Goal: Information Seeking & Learning: Learn about a topic

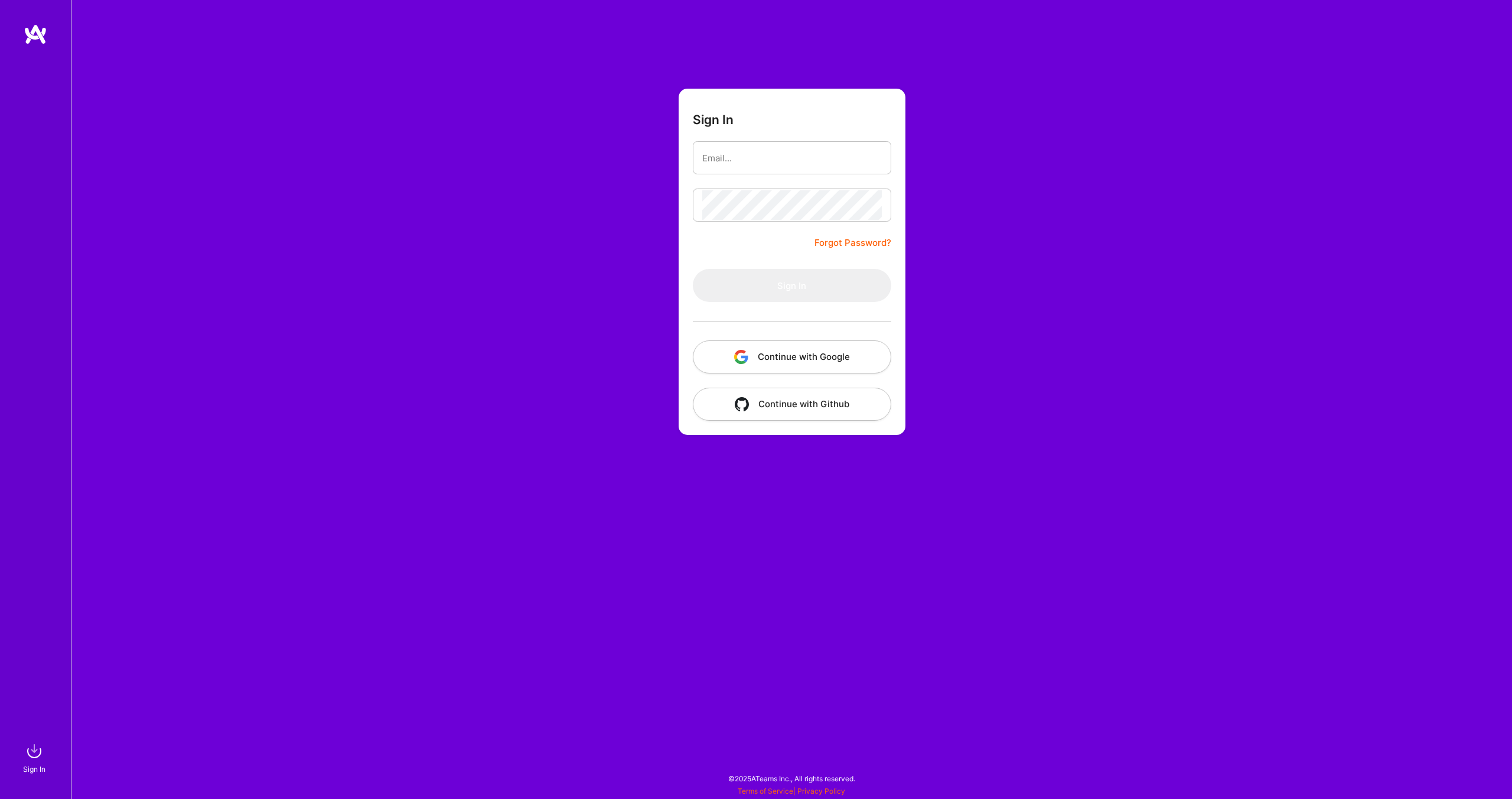
click at [1098, 205] on div "Sign In Forgot Password? Sign In Continue with Google Continue with Github" at bounding box center [791, 400] width 1441 height 799
click at [735, 157] on input "email" at bounding box center [791, 158] width 180 height 30
type input "[EMAIL_ADDRESS][DOMAIN_NAME]"
click at [793, 299] on button "Sign In" at bounding box center [791, 285] width 199 height 33
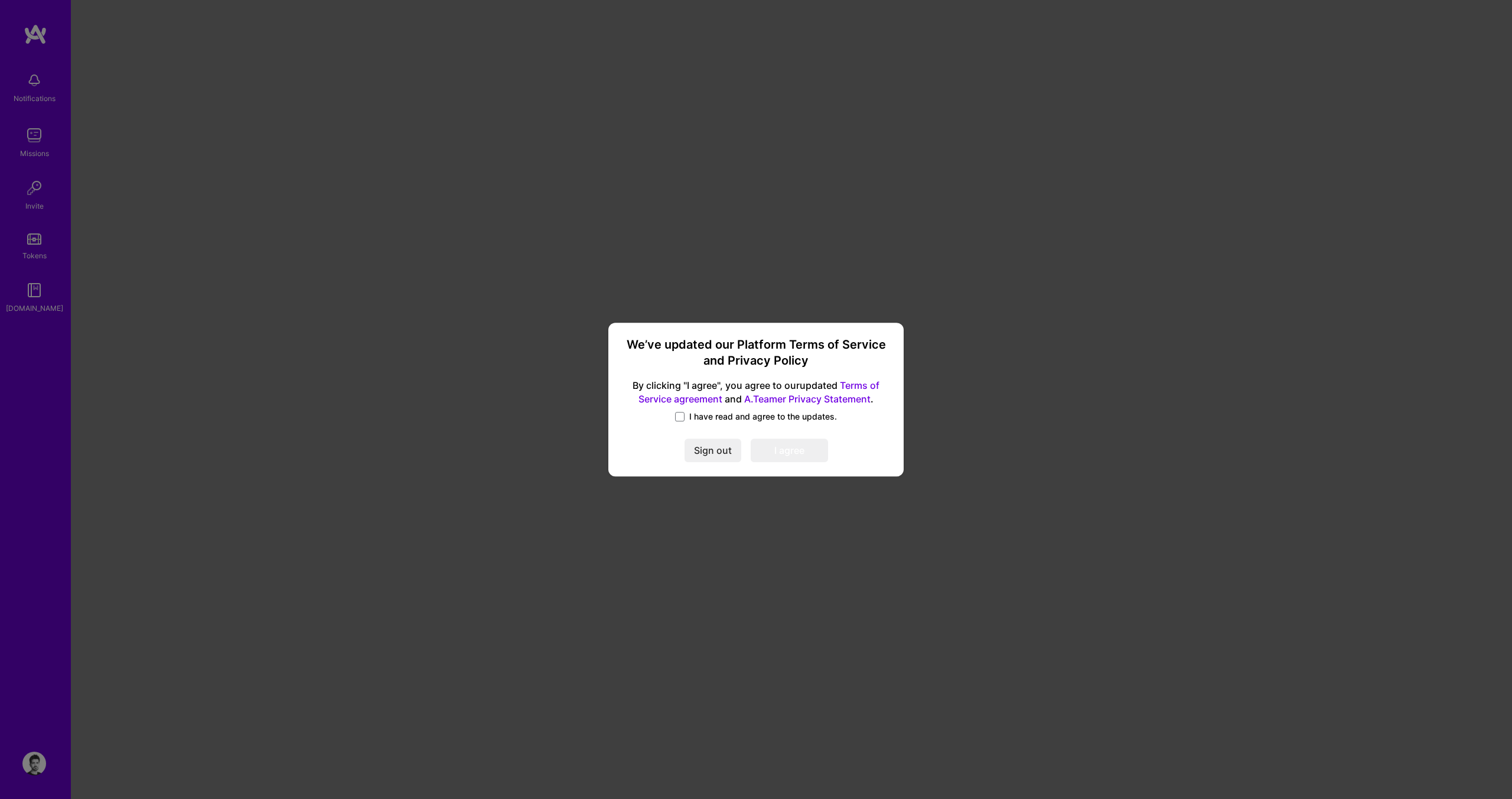
click at [740, 418] on span "I have read and agree to the updates." at bounding box center [762, 416] width 147 height 12
click at [0, 0] on input "I have read and agree to the updates." at bounding box center [0, 0] width 0 height 0
click at [784, 446] on button "I agree" at bounding box center [788, 450] width 77 height 24
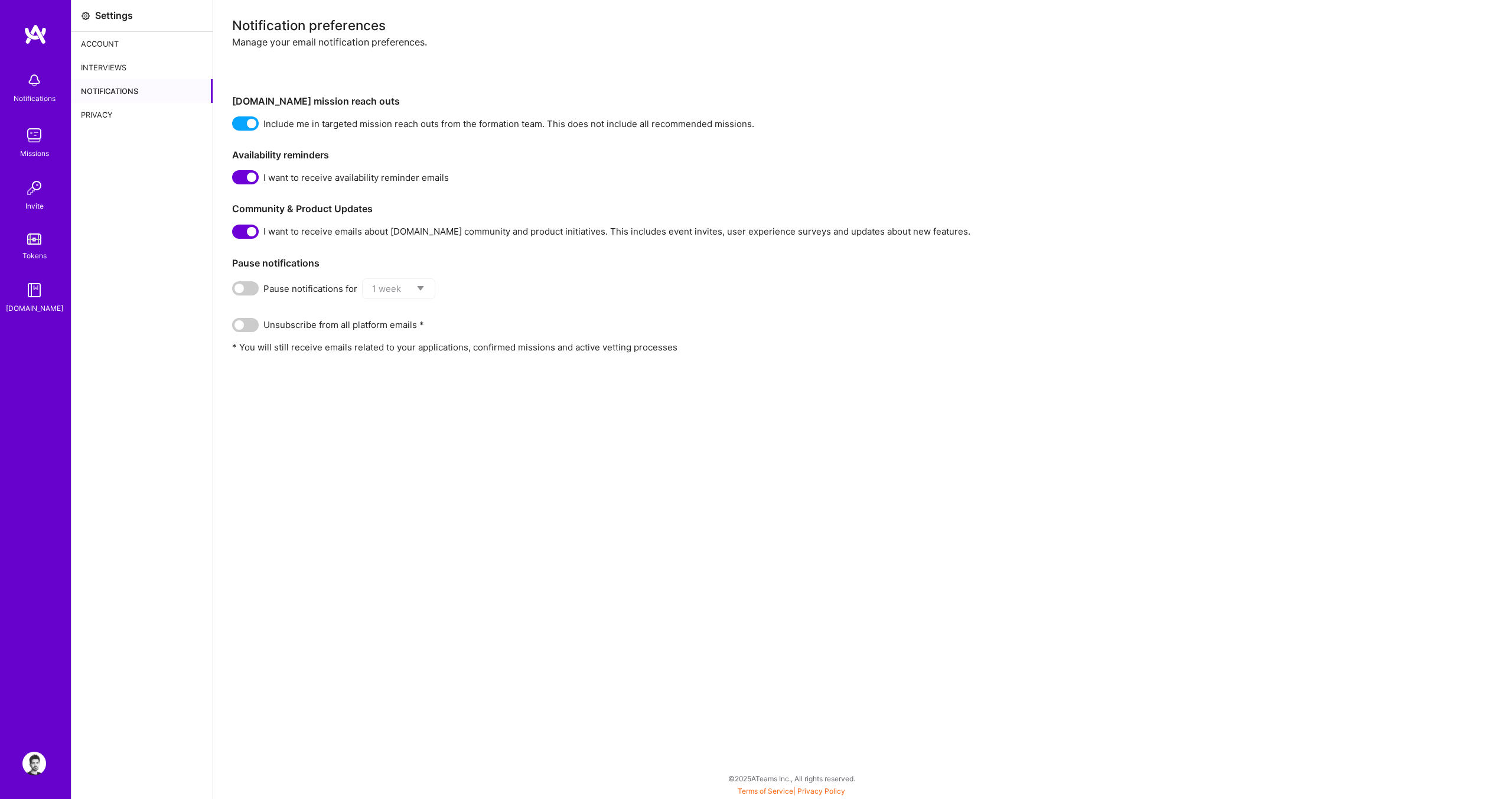
click at [33, 250] on div "Tokens" at bounding box center [35, 255] width 25 height 12
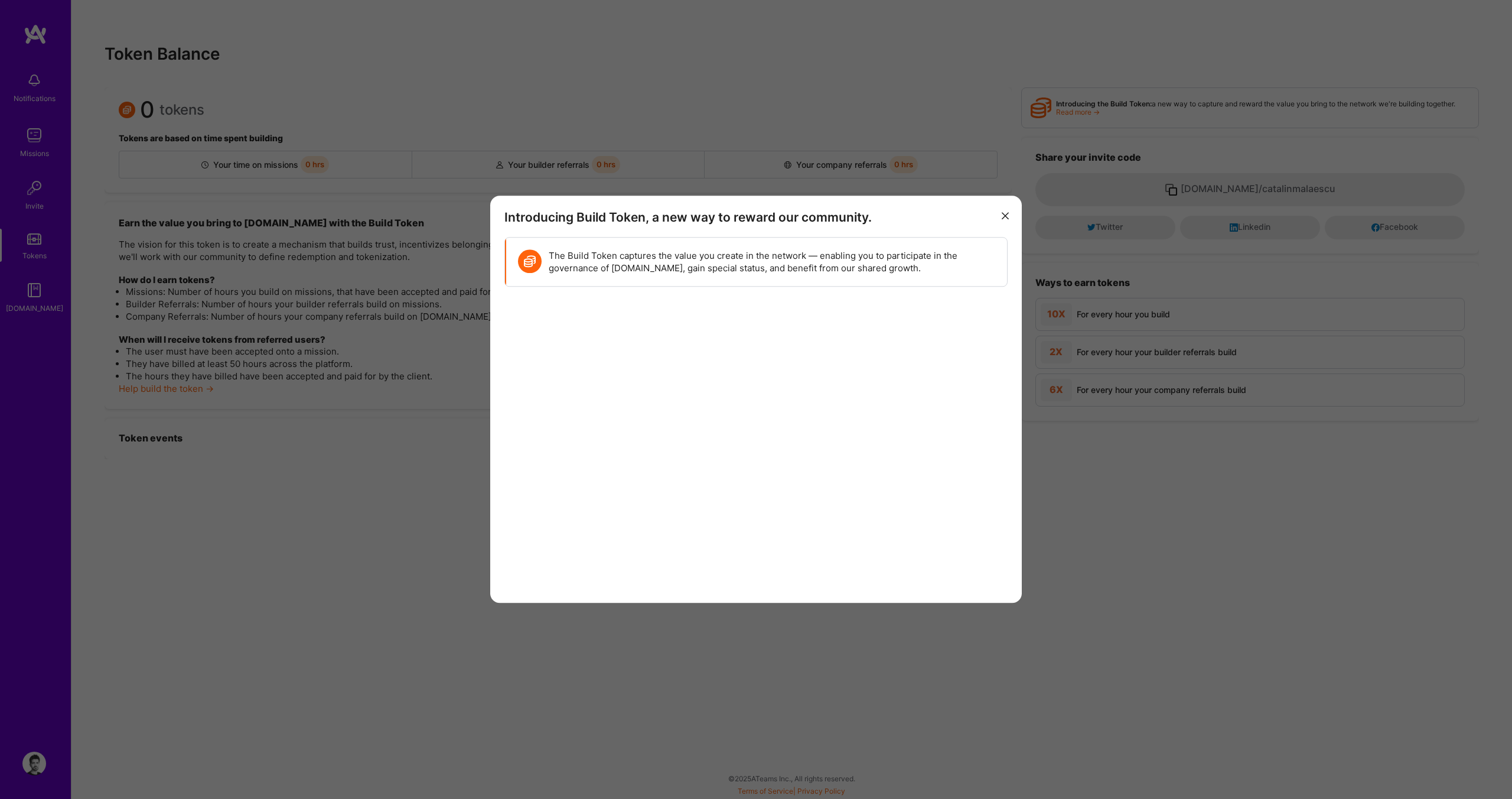
click at [34, 295] on div "Introducing Build Token, a new way to reward our community. The Build Token cap…" at bounding box center [756, 400] width 1512 height 799
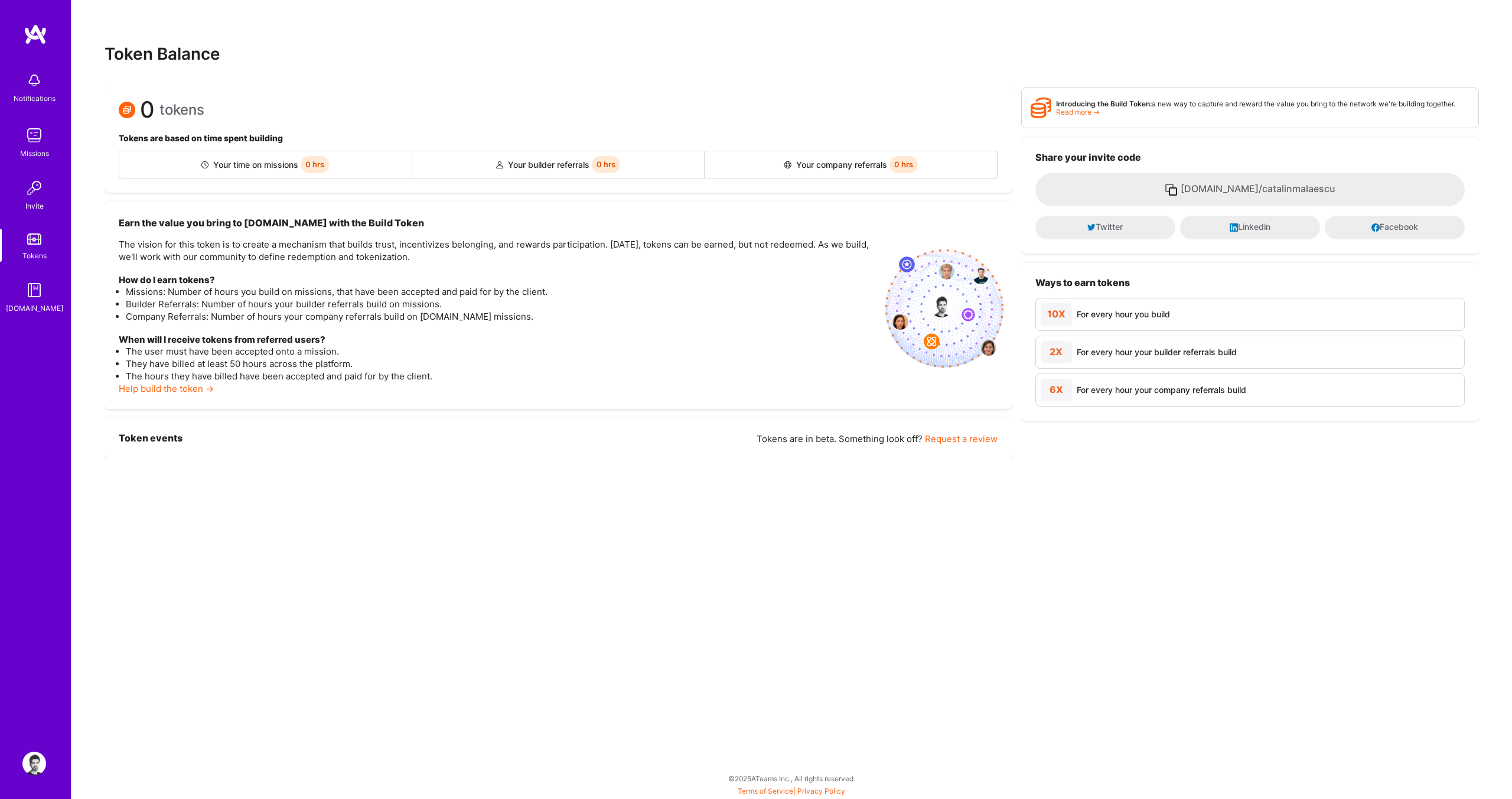
click at [34, 293] on img at bounding box center [34, 290] width 24 height 24
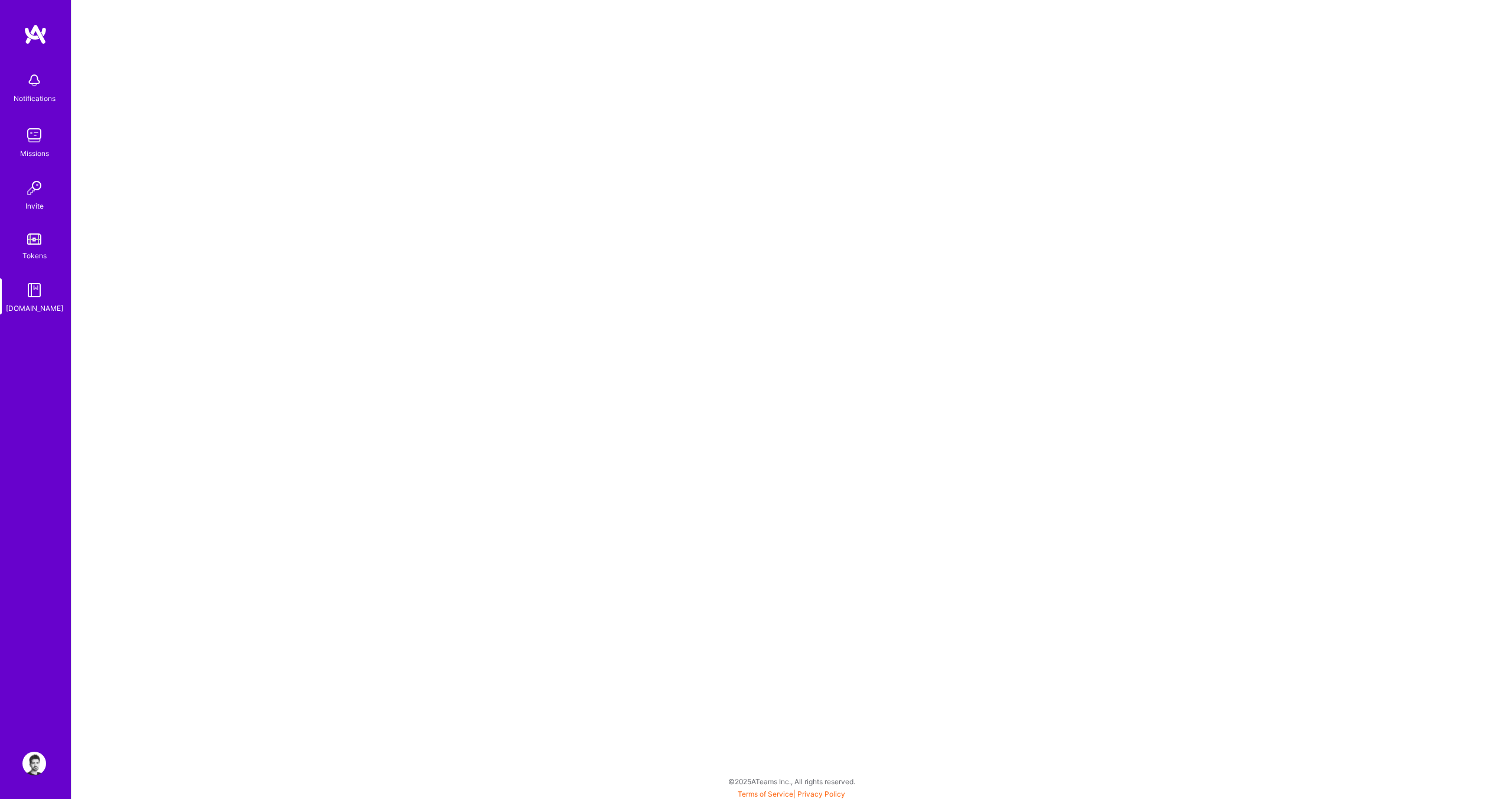
click at [35, 128] on img at bounding box center [34, 135] width 24 height 24
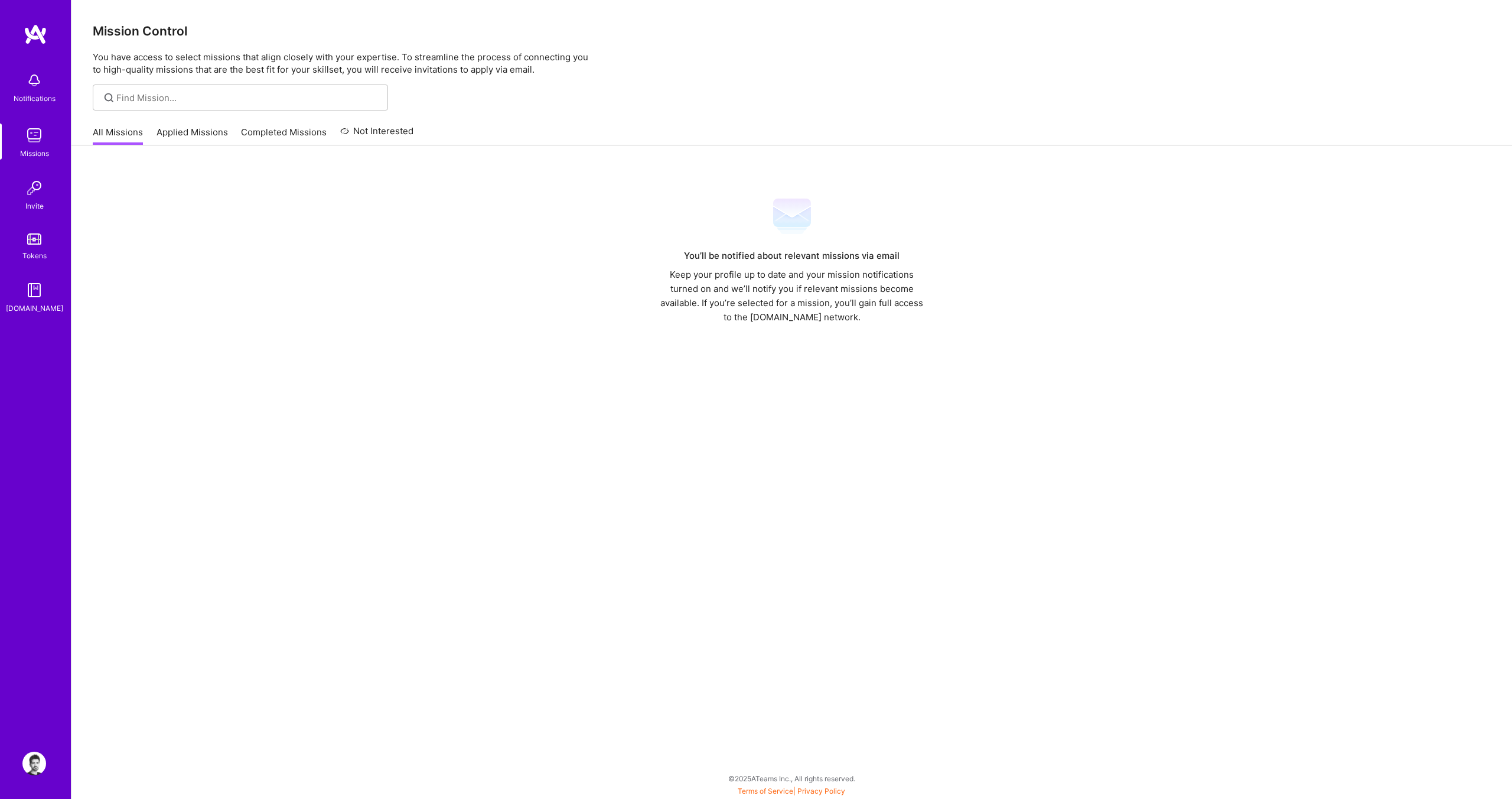
click at [203, 131] on link "Applied Missions" at bounding box center [192, 135] width 71 height 20
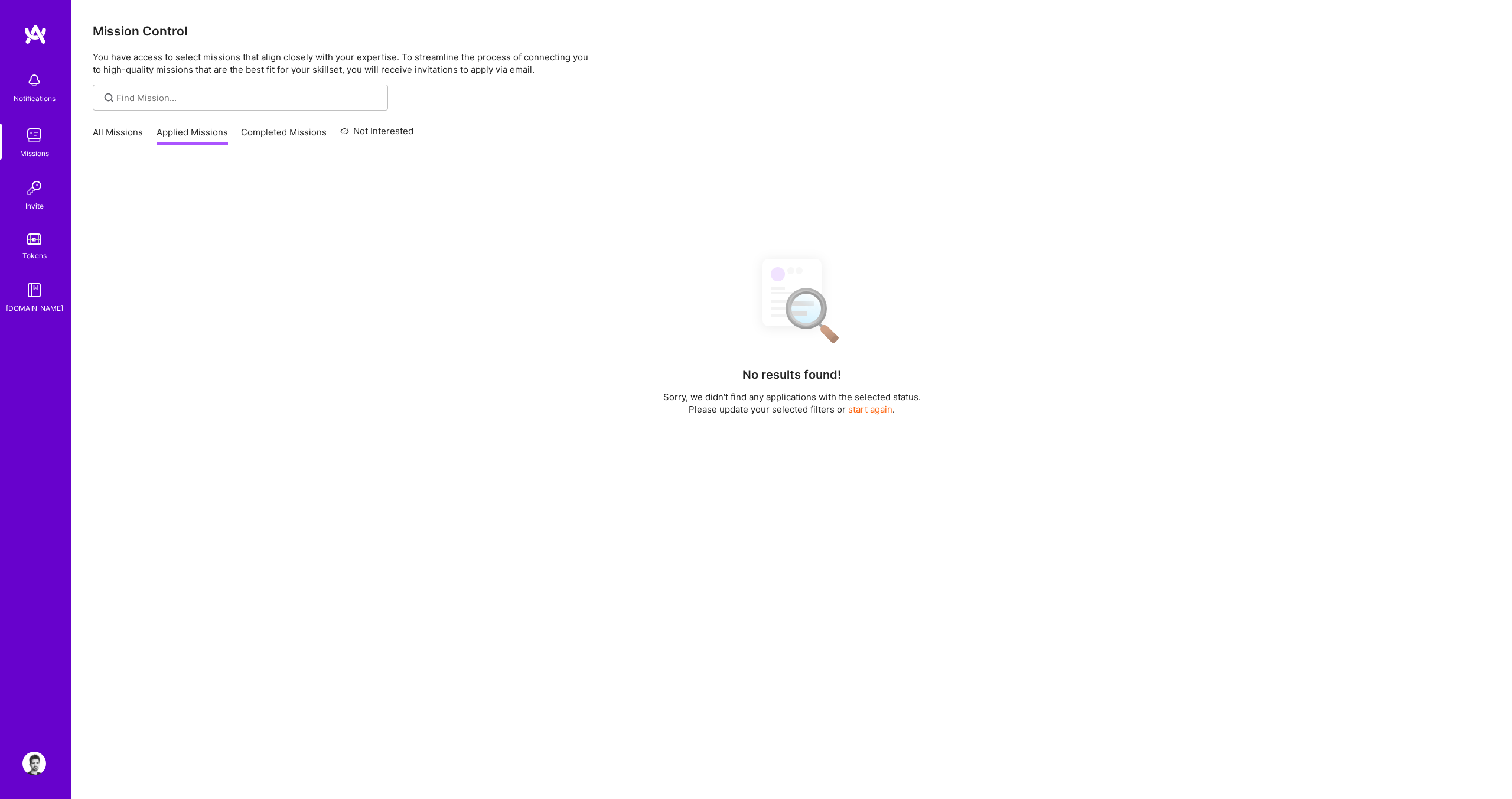
click at [293, 128] on link "Completed Missions" at bounding box center [284, 135] width 86 height 20
click at [115, 127] on link "All Missions" at bounding box center [118, 135] width 51 height 20
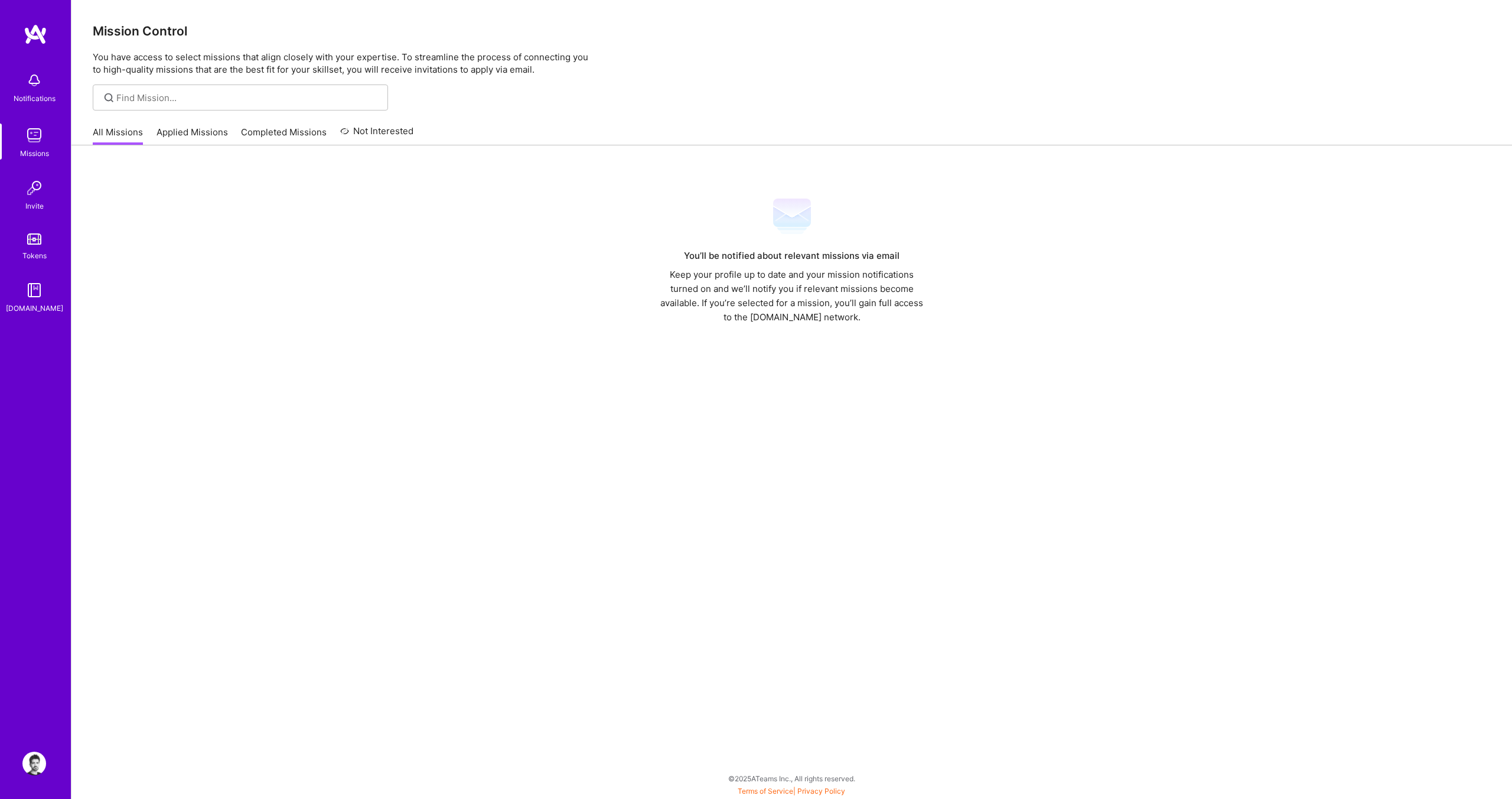
click at [25, 193] on img at bounding box center [34, 188] width 24 height 24
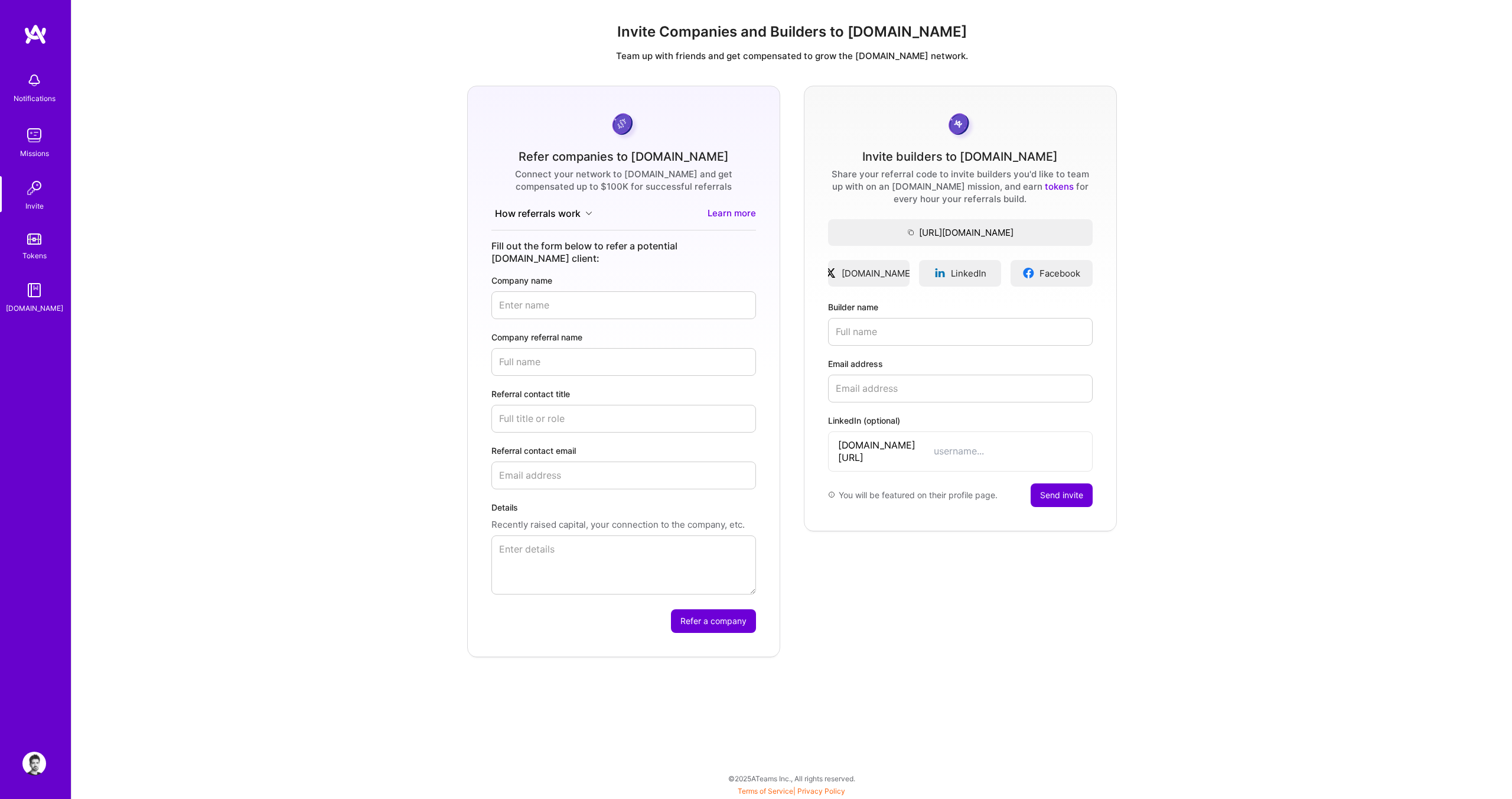
click at [28, 72] on img at bounding box center [34, 80] width 24 height 24
click at [490, 107] on div "Notifications Missions Invite Tokens [DOMAIN_NAME] Profile Close Show all notif…" at bounding box center [756, 397] width 1512 height 793
